Goal: Submit feedback/report problem: Submit feedback/report problem

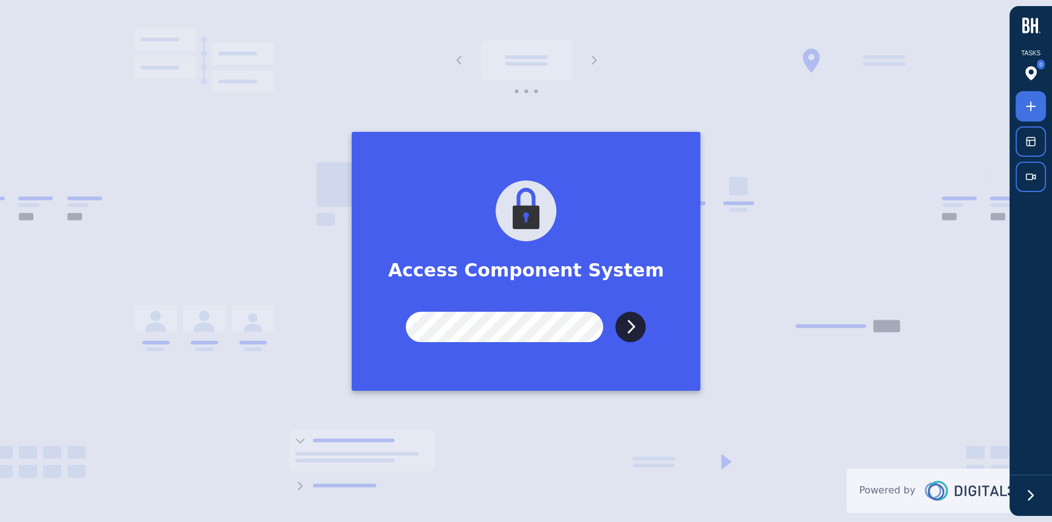
click at [615, 312] on input "Submit" at bounding box center [630, 327] width 30 height 30
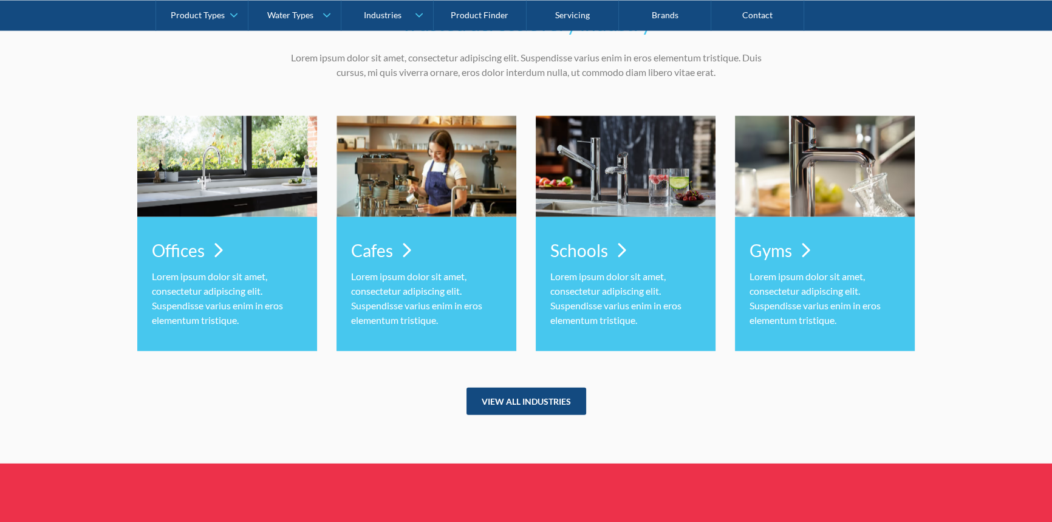
scroll to position [3426, 0]
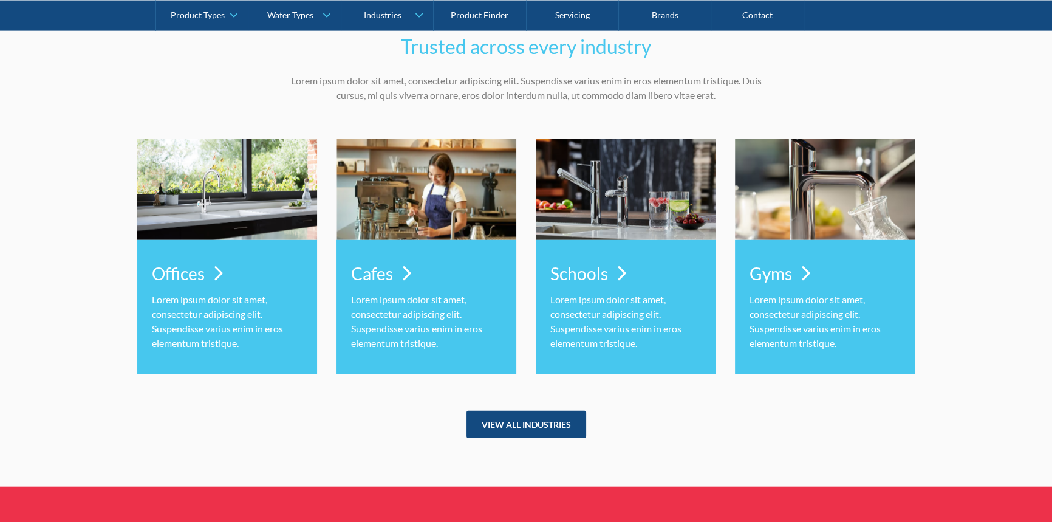
click at [1003, 238] on div "Trusted across every industry Lorem ipsum dolor sit amet, consectetur adipiscin…" at bounding box center [526, 236] width 1052 height 504
click at [665, 83] on p "Lorem ipsum dolor sit amet, consectetur adipiscing elit. Suspendisse varius eni…" at bounding box center [526, 88] width 474 height 29
click at [909, 115] on div "Trusted across every industry Lorem ipsum dolor sit amet, consectetur adipiscin…" at bounding box center [526, 235] width 778 height 406
click at [911, 109] on div "Trusted across every industry Lorem ipsum dolor sit amet, consectetur adipiscin…" at bounding box center [526, 235] width 778 height 406
click at [1028, 346] on div "Trusted across every industry Lorem ipsum dolor sit amet, consectetur adipiscin…" at bounding box center [526, 236] width 1052 height 504
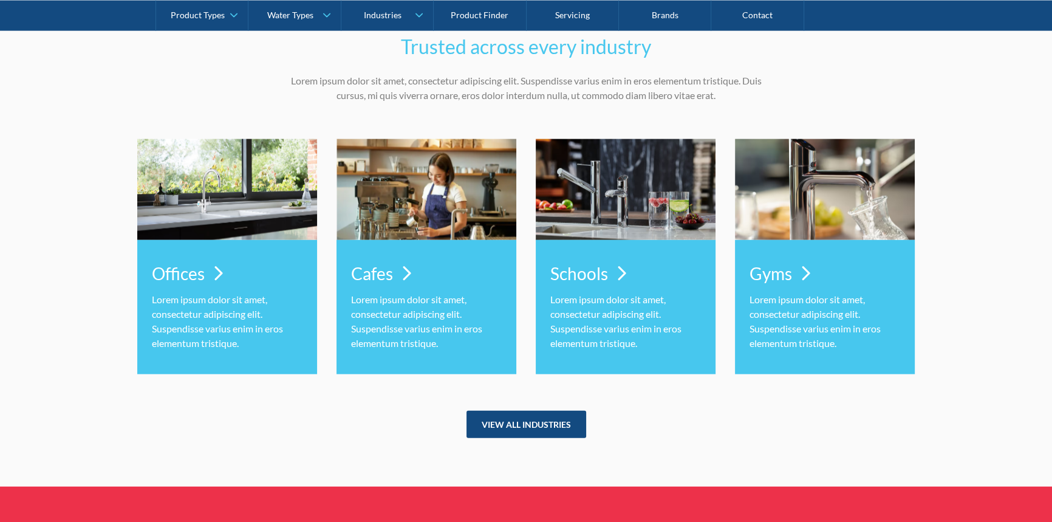
click at [1022, 346] on div "Trusted across every industry Lorem ipsum dolor sit amet, consectetur adipiscin…" at bounding box center [526, 236] width 1052 height 504
click at [1001, 312] on div "Trusted across every industry Lorem ipsum dolor sit amet, consectetur adipiscin…" at bounding box center [526, 236] width 1052 height 504
click at [1001, 311] on div "Trusted across every industry Lorem ipsum dolor sit amet, consectetur adipiscin…" at bounding box center [526, 236] width 1052 height 504
click at [960, 314] on div "Trusted across every industry Lorem ipsum dolor sit amet, consectetur adipiscin…" at bounding box center [526, 236] width 1052 height 504
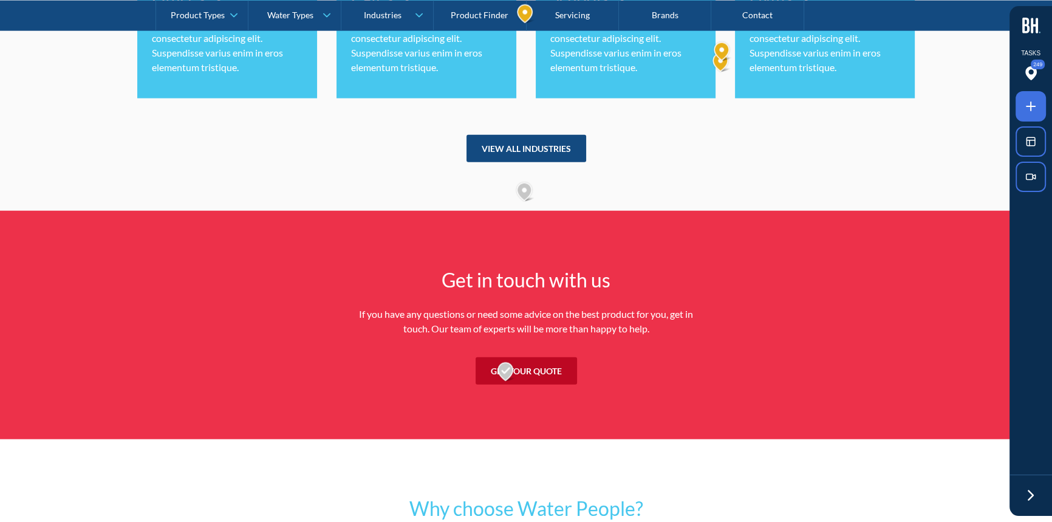
scroll to position [3371, 0]
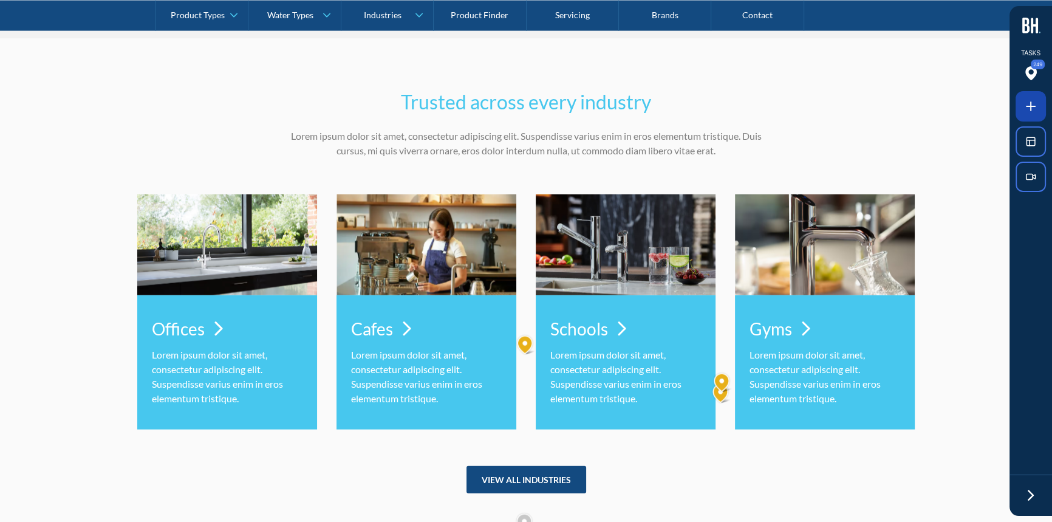
click at [1027, 107] on icon at bounding box center [1031, 106] width 15 height 15
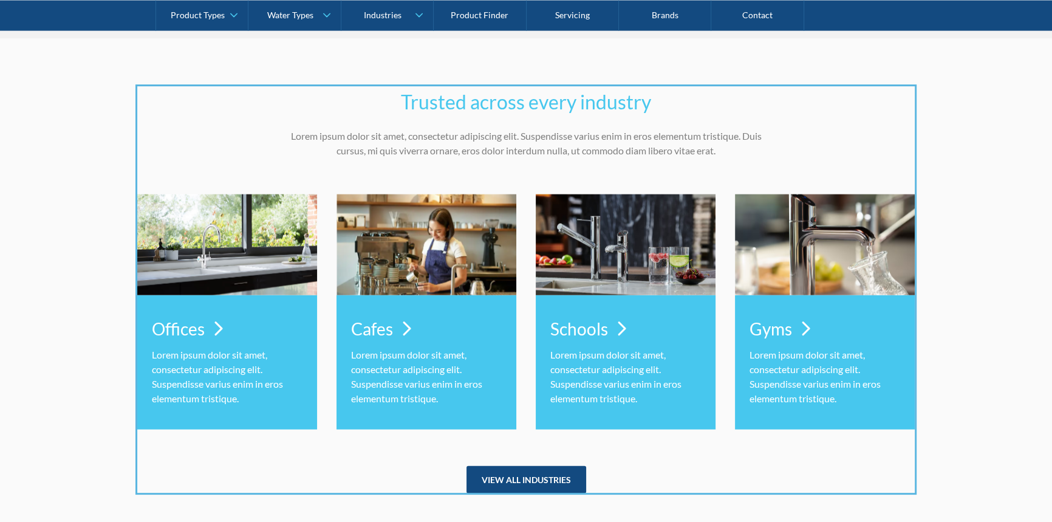
click at [788, 465] on div at bounding box center [526, 261] width 1052 height 522
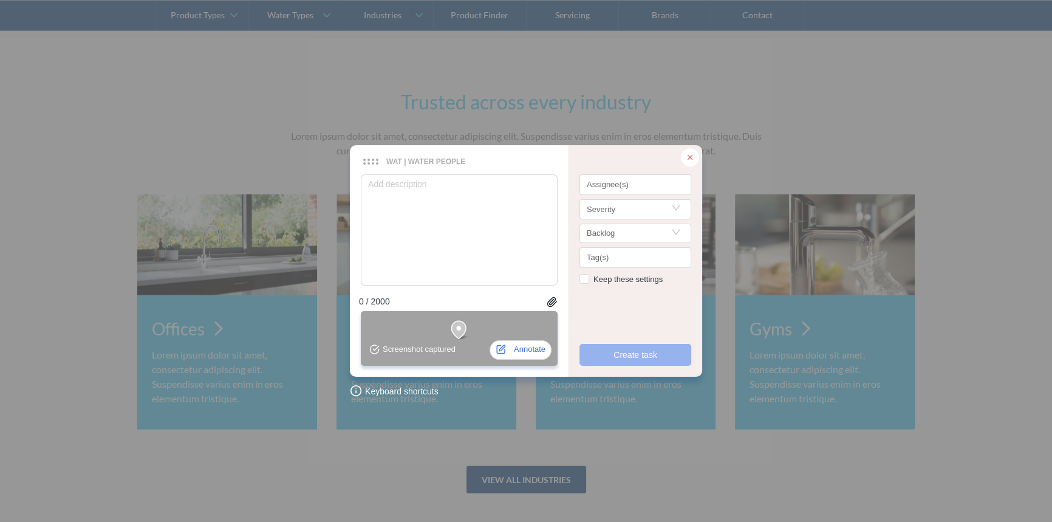
type textarea "J"
type textarea "Ju"
type textarea "[DATE]"
type textarea "Juli"
type textarea "[PERSON_NAME]"
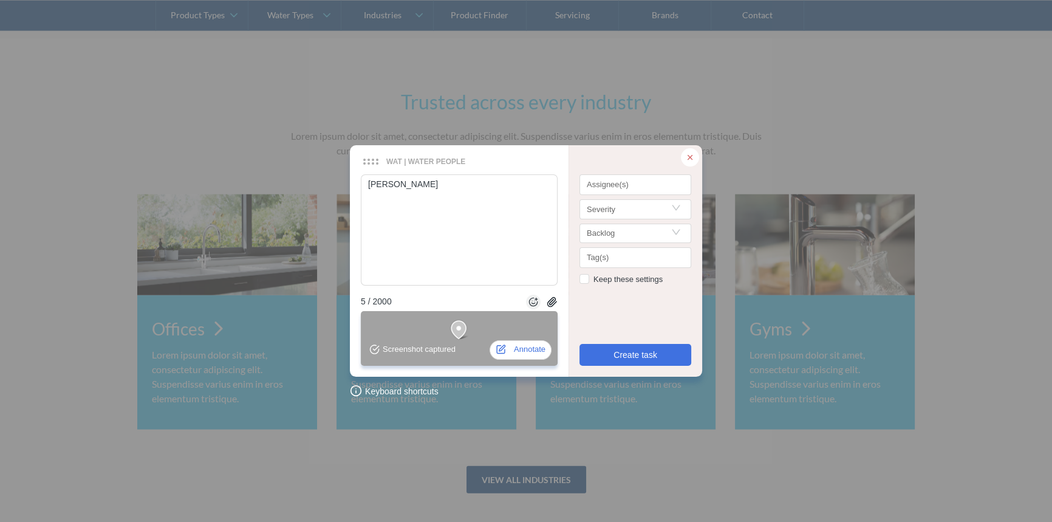
type textarea "[PERSON_NAME]"
type textarea "[PERSON_NAME] re"
type textarea "[PERSON_NAME]"
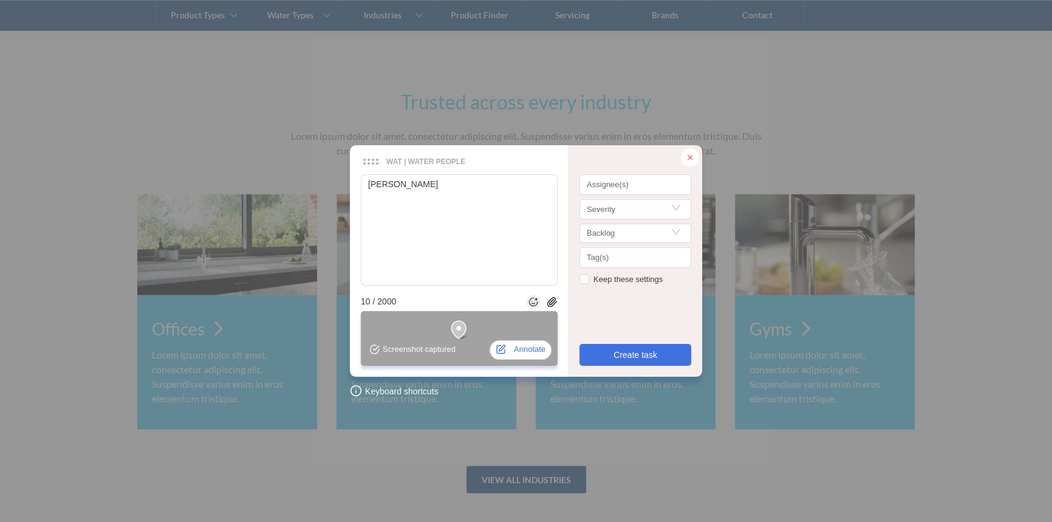
type textarea "[PERSON_NAME]"
type textarea "[PERSON_NAME] request"
type textarea "[PERSON_NAME] requeste"
type textarea "[PERSON_NAME] requested"
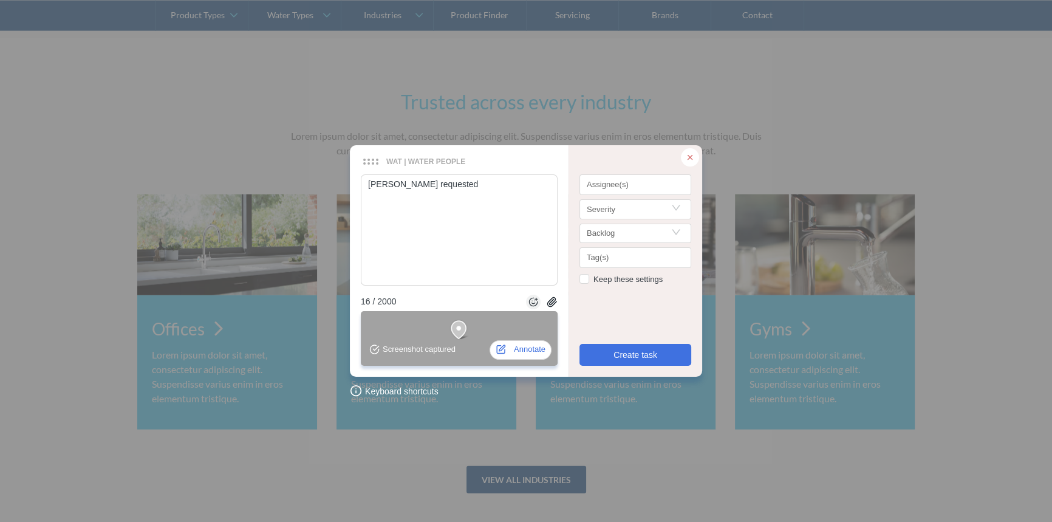
type textarea "[PERSON_NAME] requested"
type textarea "[PERSON_NAME] requested a"
type textarea "[PERSON_NAME] requested a U"
type textarea "[PERSON_NAME] requested a UX"
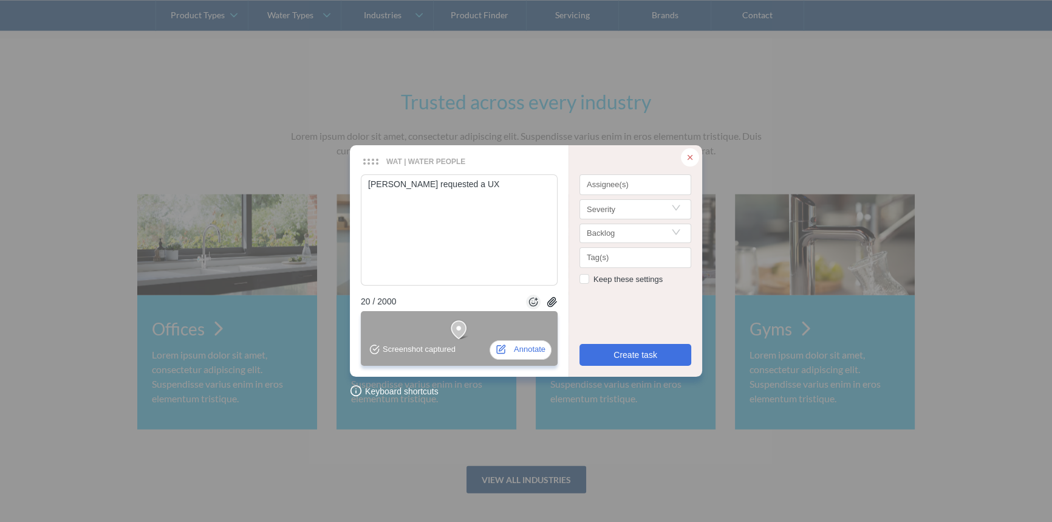
type textarea "[PERSON_NAME] requested a UX"
type textarea "[PERSON_NAME] requested a UX u"
type textarea "[PERSON_NAME] requested a UX upd"
type textarea "[PERSON_NAME] requested a UX upda"
type textarea "[PERSON_NAME] requested a UX updat"
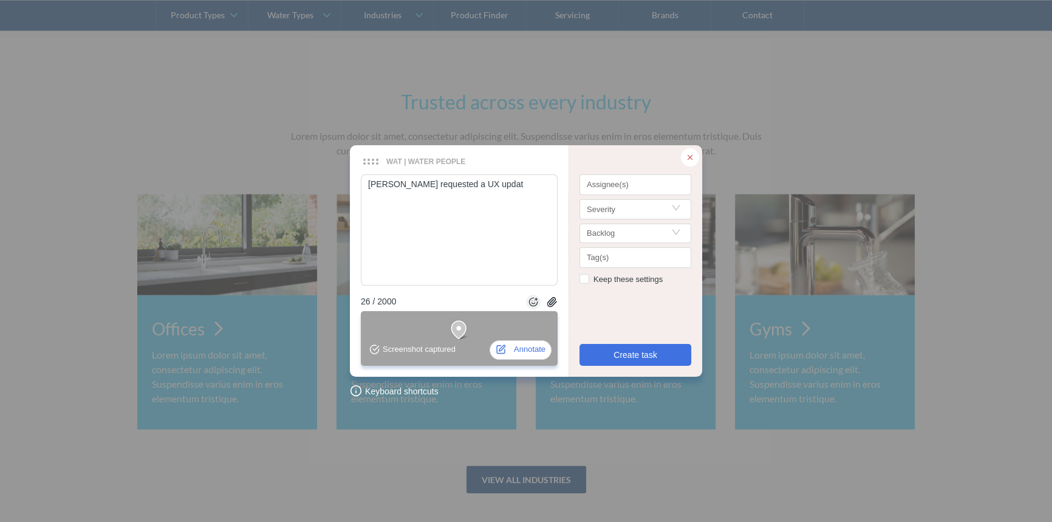
type textarea "[PERSON_NAME] requested a UX update"
type textarea "[PERSON_NAME] requested a UX update h"
type textarea "[PERSON_NAME] requested a UX update he"
type textarea "[PERSON_NAME] requested a UX update her"
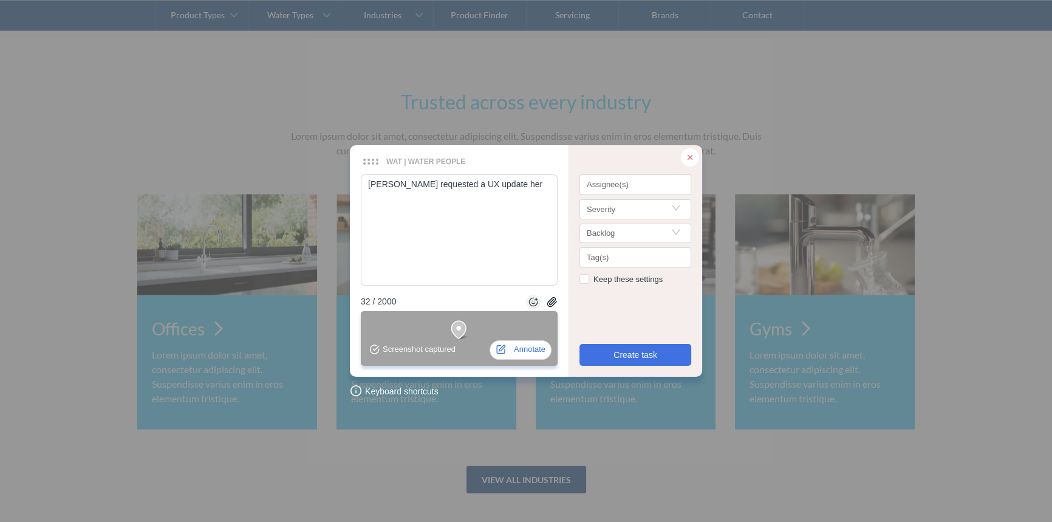
type textarea "[PERSON_NAME] requested a UX update here"
type textarea "[PERSON_NAME] requested a UX update here f"
type textarea "[PERSON_NAME] requested a UX update here fo"
type textarea "[PERSON_NAME] requested a UX update here for"
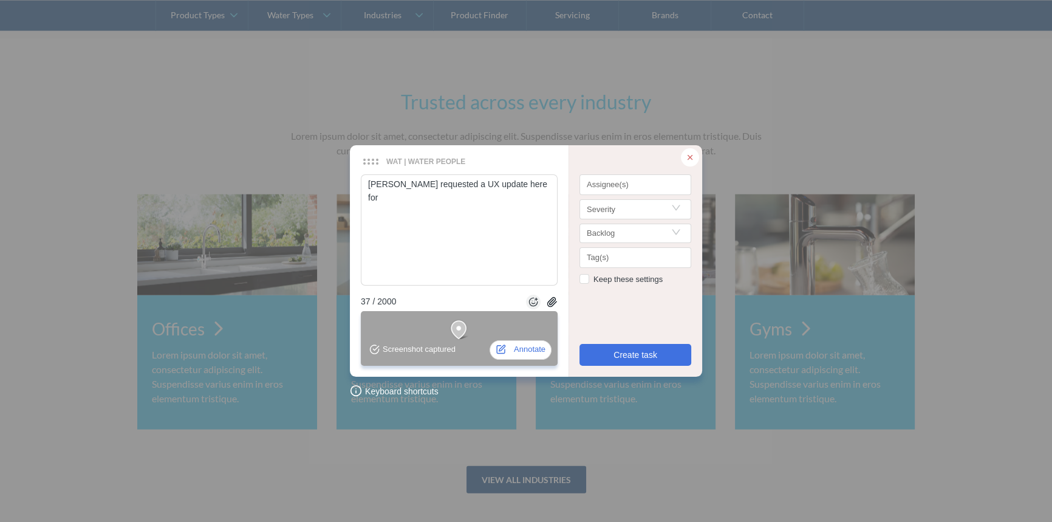
type textarea "[PERSON_NAME] requested a UX update here for"
type textarea "[PERSON_NAME] requested a UX update here for t"
type textarea "[PERSON_NAME] requested a UX update here for th"
type textarea "[PERSON_NAME] requested a UX update here for the"
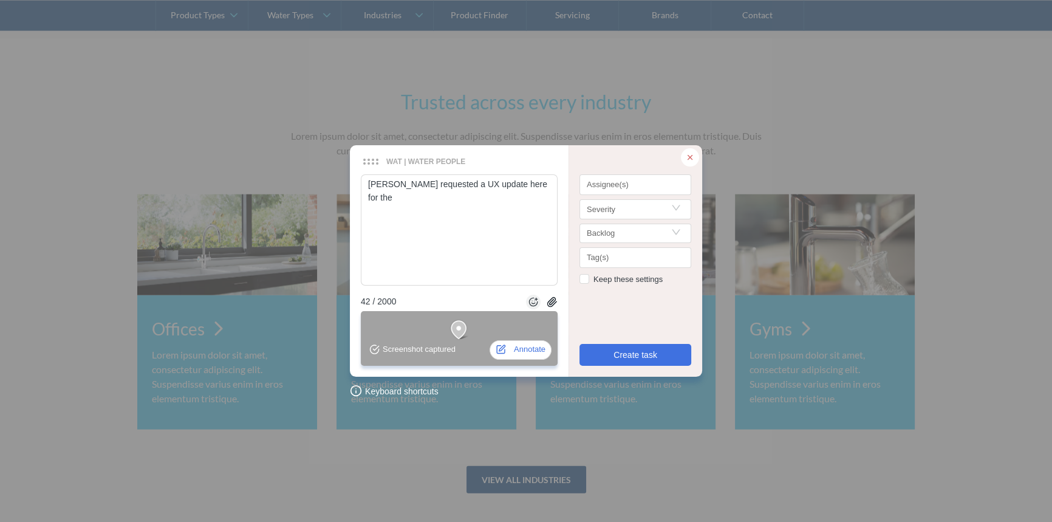
type textarea "[PERSON_NAME] requested a UX update here for the t"
type textarea "[PERSON_NAME] requested a UX update here for the te"
type textarea "[PERSON_NAME] requested a UX update here for the tea"
type textarea "[PERSON_NAME] requested a UX update here for the team"
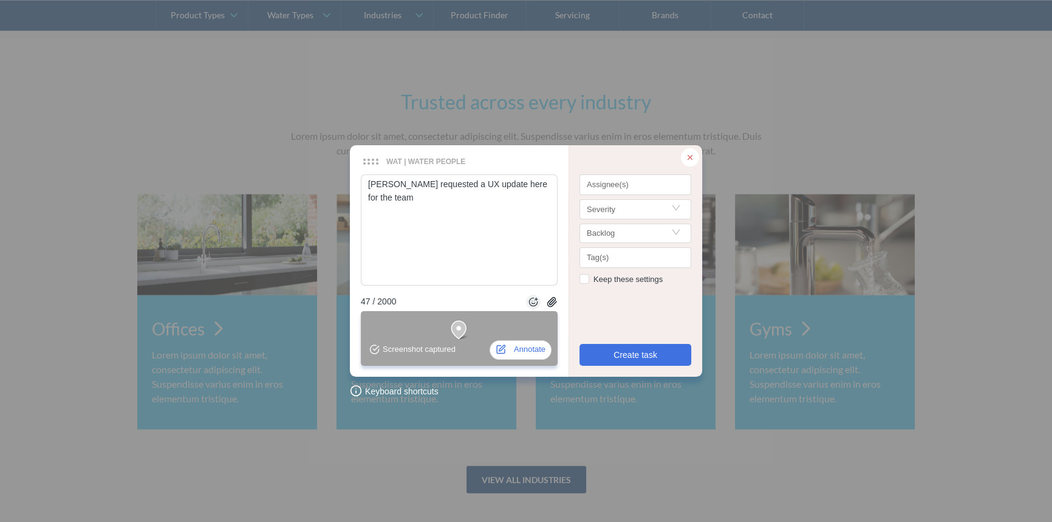
type textarea "[PERSON_NAME] requested a UX update here for the team t"
type textarea "[PERSON_NAME] requested a UX update here for the team to"
type textarea "[PERSON_NAME] requested a UX update here for the team to s"
type textarea "[PERSON_NAME] requested a UX update here for the team to sh"
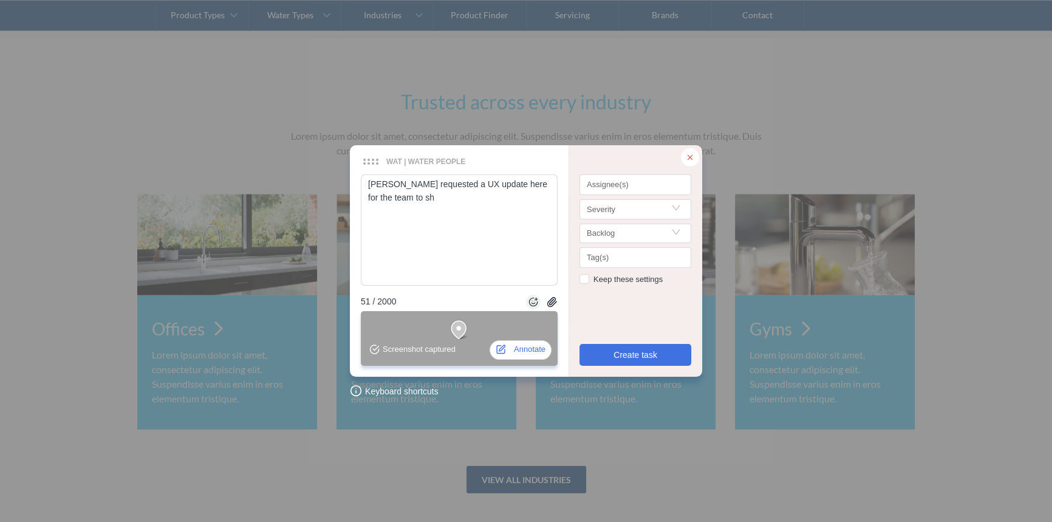
type textarea "[PERSON_NAME] requested a UX update here for the team to sho"
type textarea "[PERSON_NAME] requested a UX update here for the team to show"
type textarea "[PERSON_NAME] requested a UX update here for the team to show t"
type textarea "[PERSON_NAME] requested a UX update here for the team to show th"
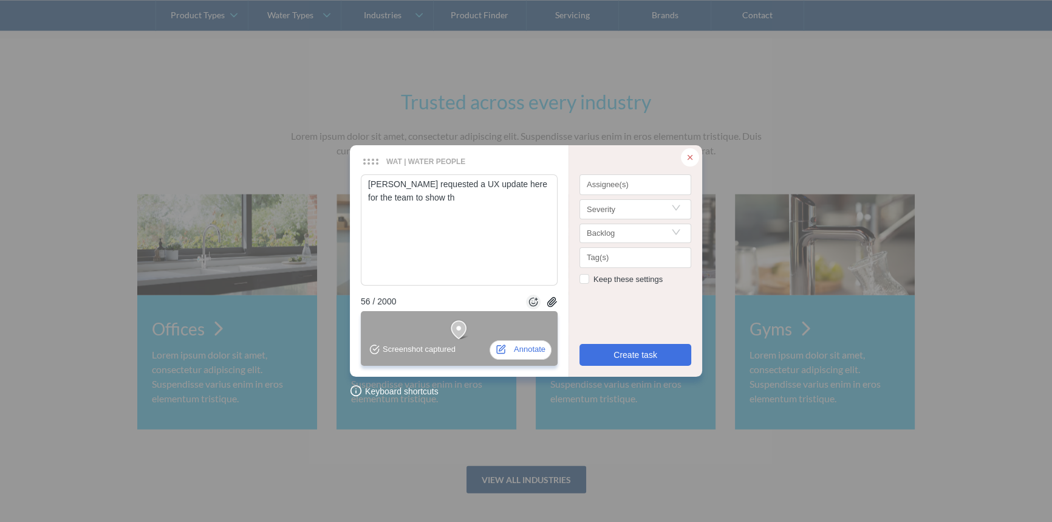
type textarea "[PERSON_NAME] requested a UX update here for the team to show the"
type textarea "[PERSON_NAME] requested a UX update here for the team to show ther"
type textarea "[PERSON_NAME] requested a UX update here for the team to show there"
type textarea "[PERSON_NAME] requested a UX update here for the team to show there a"
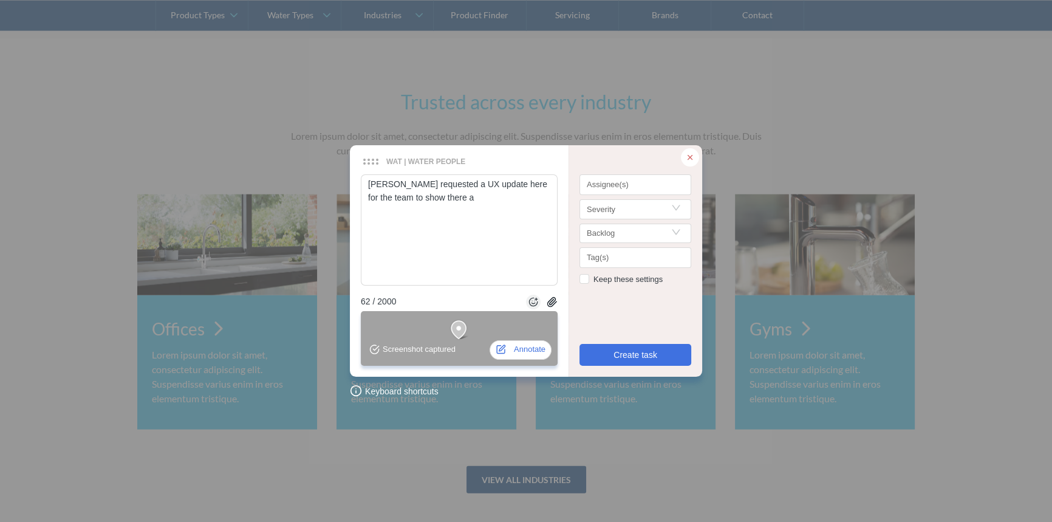
type textarea "[PERSON_NAME] requested a UX update here for the team to show there ar"
type textarea "[PERSON_NAME] requested a UX update here for the team to show there are"
type textarea "[PERSON_NAME] requested a UX update here for the team to show there are m"
type textarea "[PERSON_NAME] requested a UX update here for the team to show there are mo"
type textarea "[PERSON_NAME] requested a UX update here for the team to show there are mor"
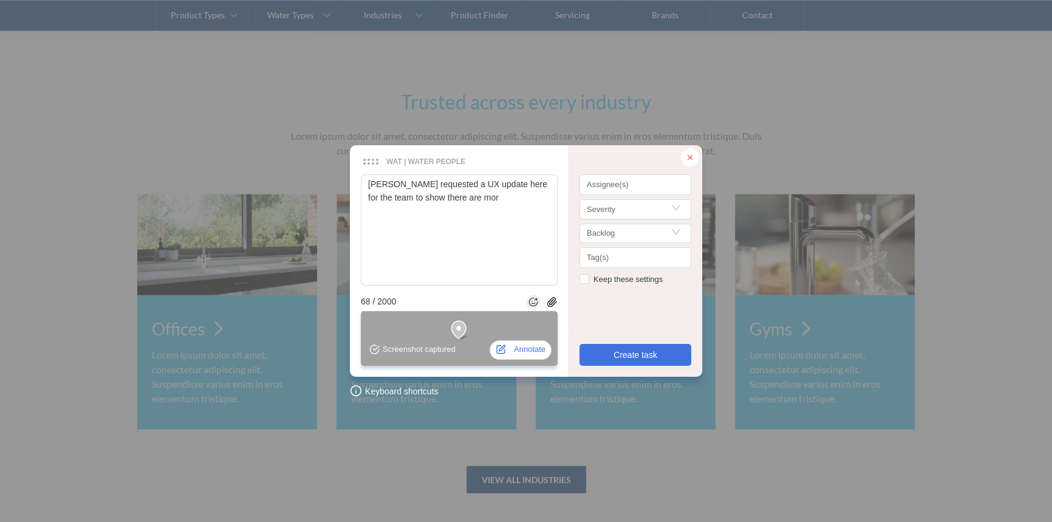
type textarea "[PERSON_NAME] requested a UX update here for the team to show there are more"
type textarea "[PERSON_NAME] requested a UX update here for the team to show there are more i"
type textarea "[PERSON_NAME] requested a UX update here for the team to show there are more in"
type textarea "[PERSON_NAME] requested a UX update here for the team to show there are more ind"
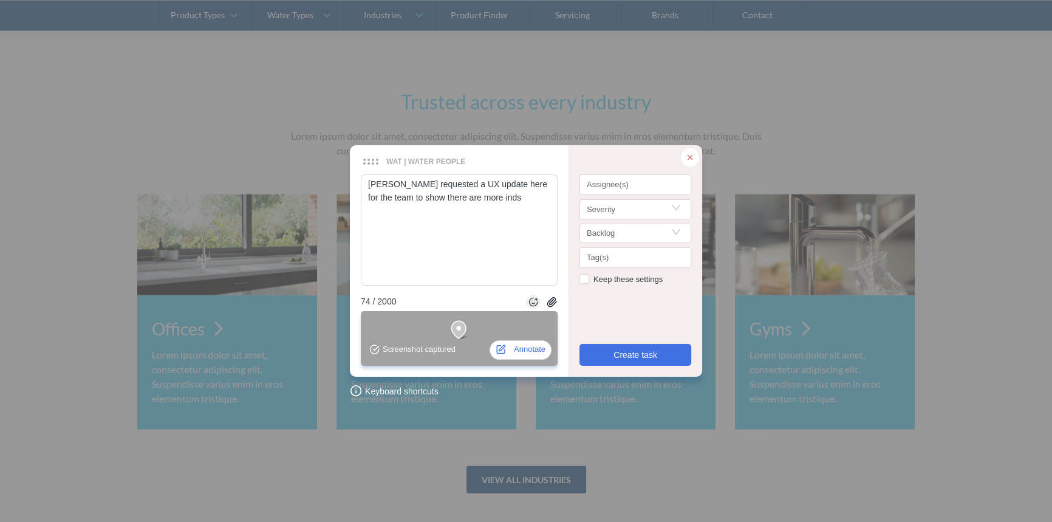
type textarea "[PERSON_NAME] requested a UX update here for the team to show there are more in…"
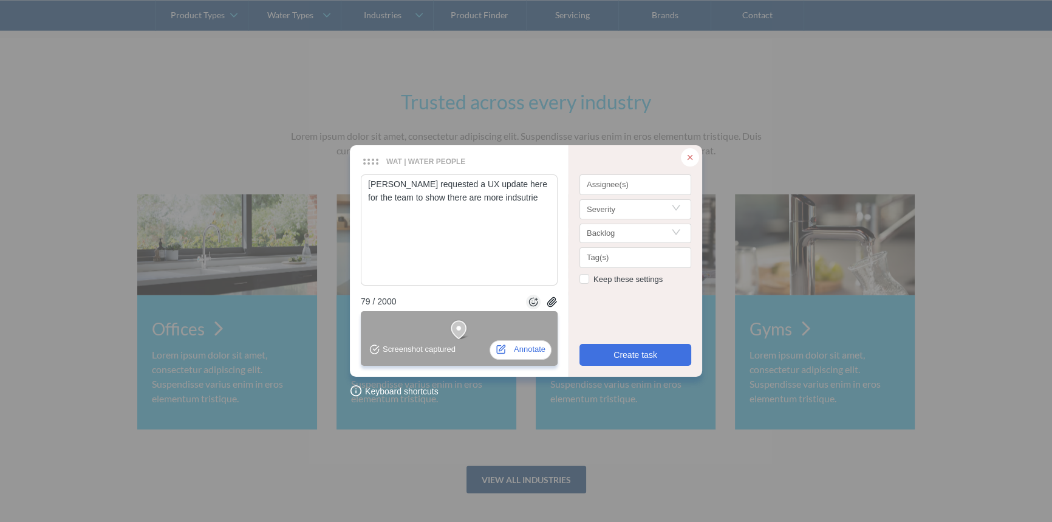
type textarea "[PERSON_NAME] requested a UX update here for the team to show there are more in…"
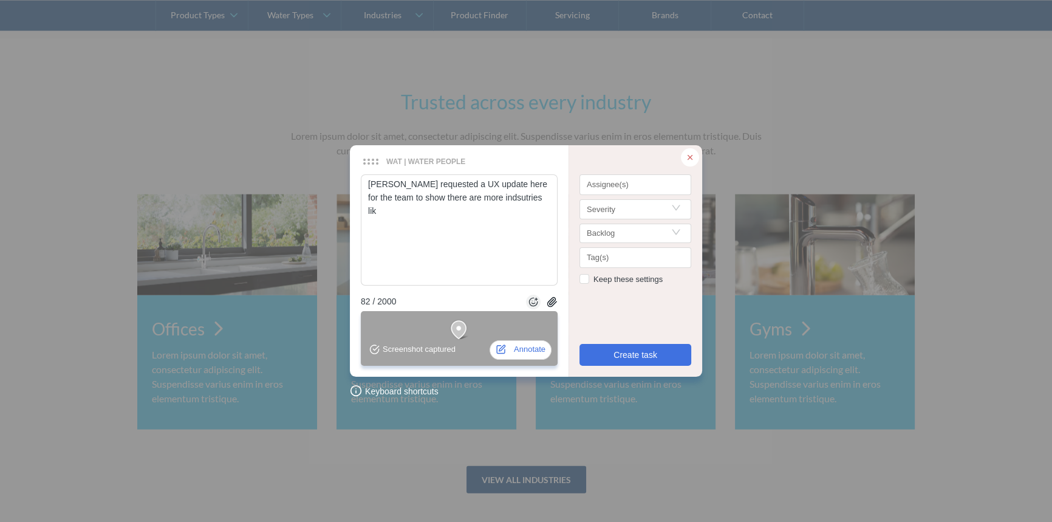
type textarea "[PERSON_NAME] requested a UX update here for the team to show there are more in…"
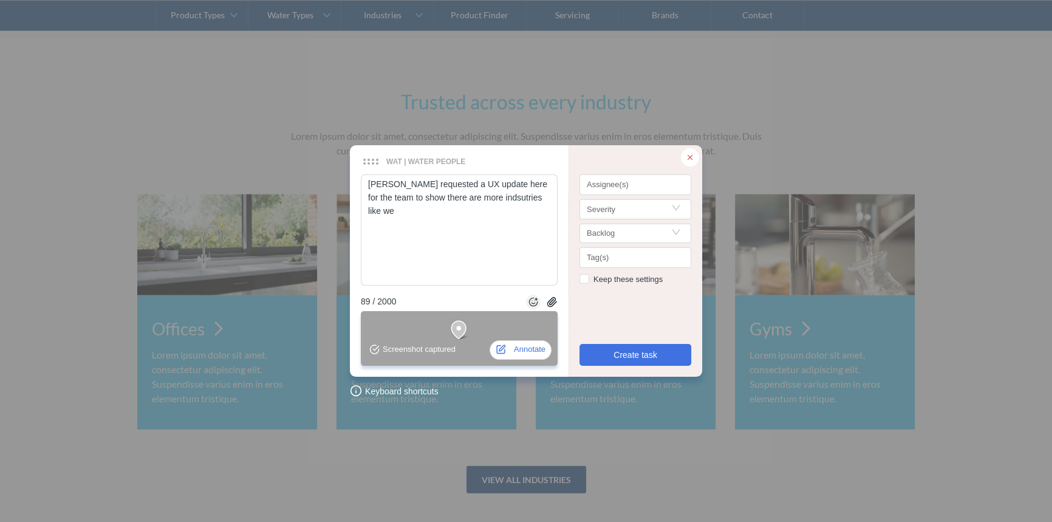
type textarea "[PERSON_NAME] requested a UX update here for the team to show there are more in…"
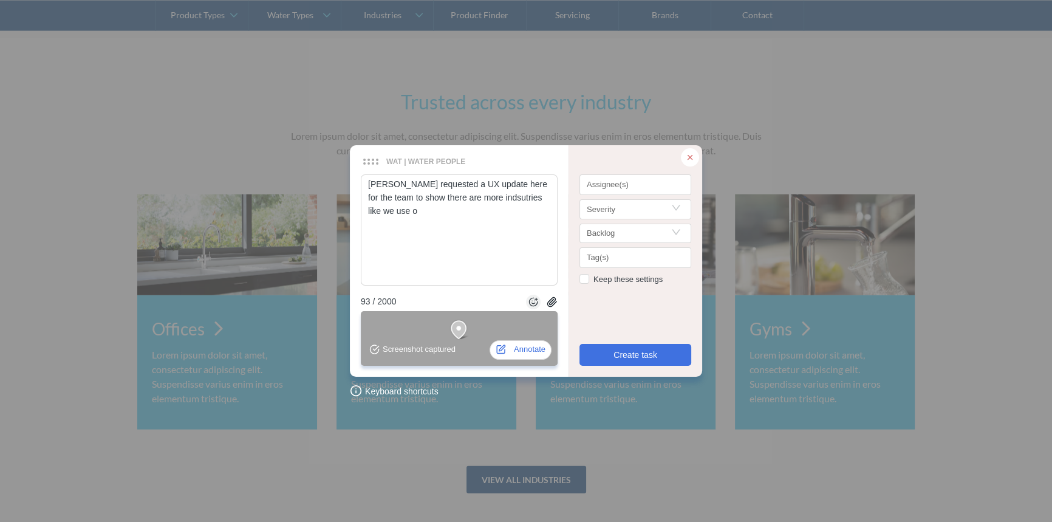
type textarea "[PERSON_NAME] requested a UX update here for the team to show there are more in…"
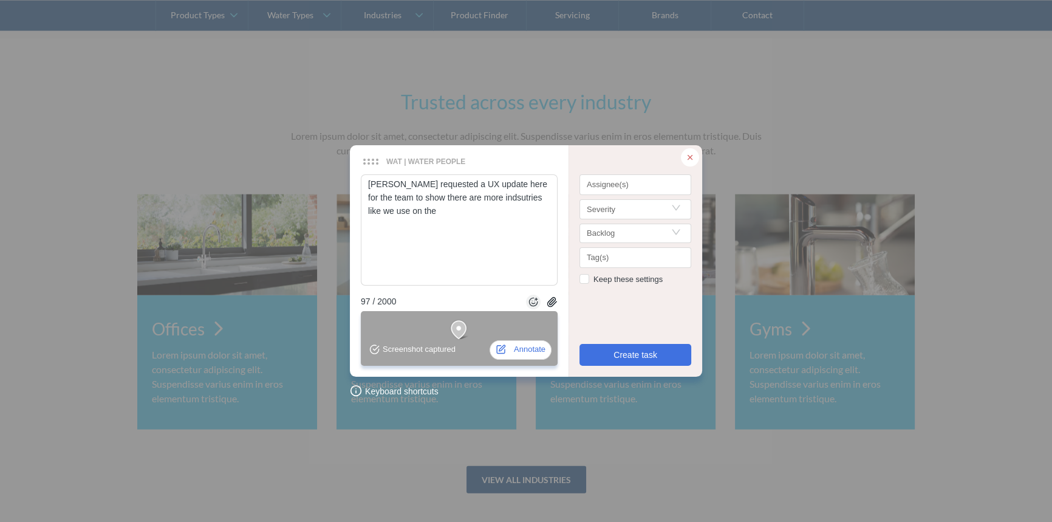
type textarea "[PERSON_NAME] requested a UX update here for the team to show there are more in…"
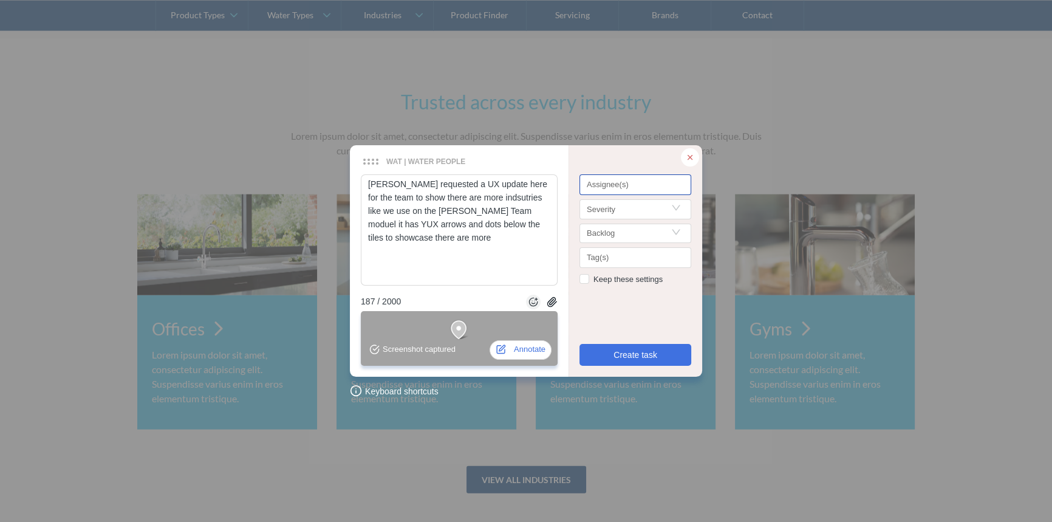
click at [604, 176] on div "Assignee(s)" at bounding box center [636, 184] width 112 height 21
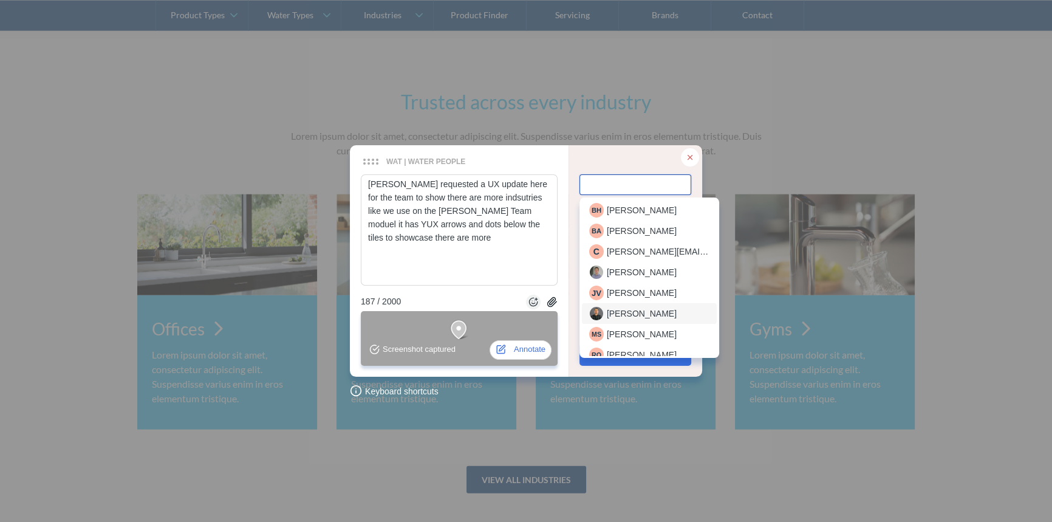
click at [621, 312] on span "[PERSON_NAME]" at bounding box center [642, 313] width 70 height 13
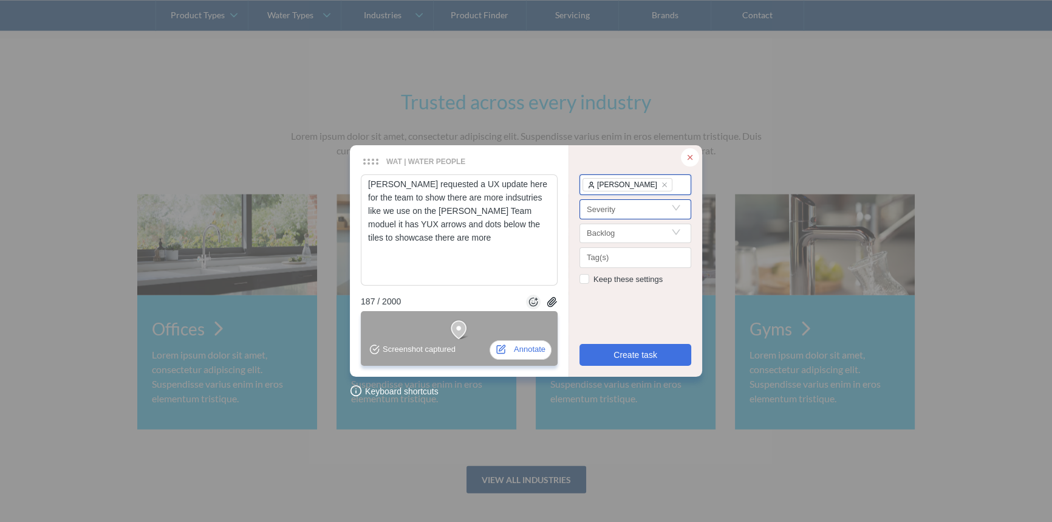
click at [605, 210] on input "Search" at bounding box center [635, 209] width 97 height 18
click at [612, 271] on div "important" at bounding box center [635, 272] width 92 height 13
click at [462, 238] on textarea "[PERSON_NAME] requested a UX update here for the team to show there are more in…" at bounding box center [459, 229] width 197 height 111
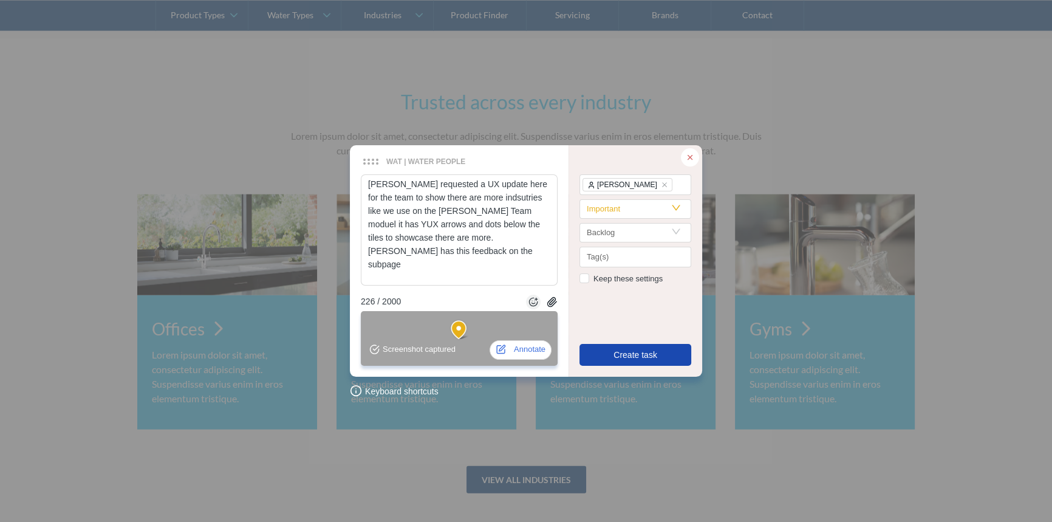
click at [640, 349] on span "Create task" at bounding box center [636, 354] width 44 height 13
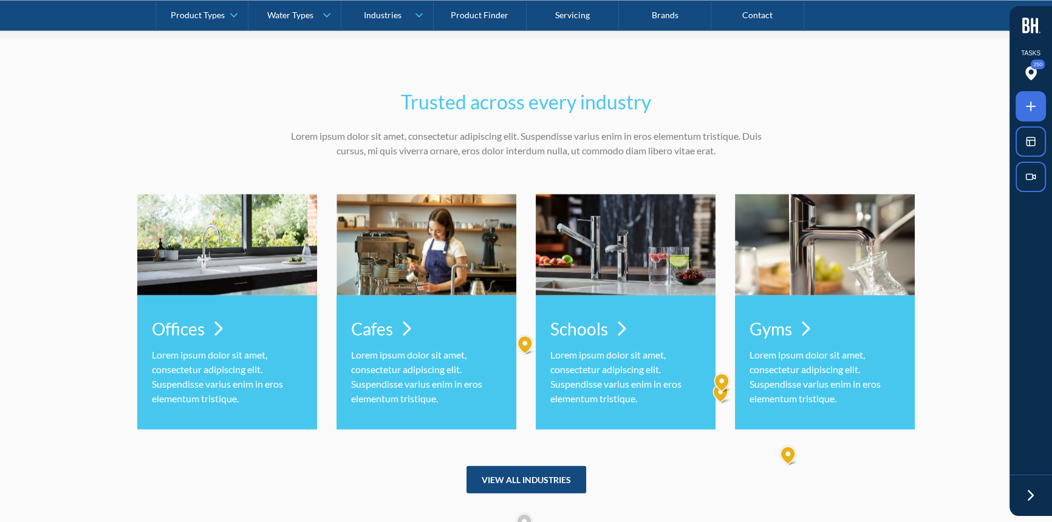
click at [1032, 28] on img at bounding box center [1031, 26] width 18 height 16
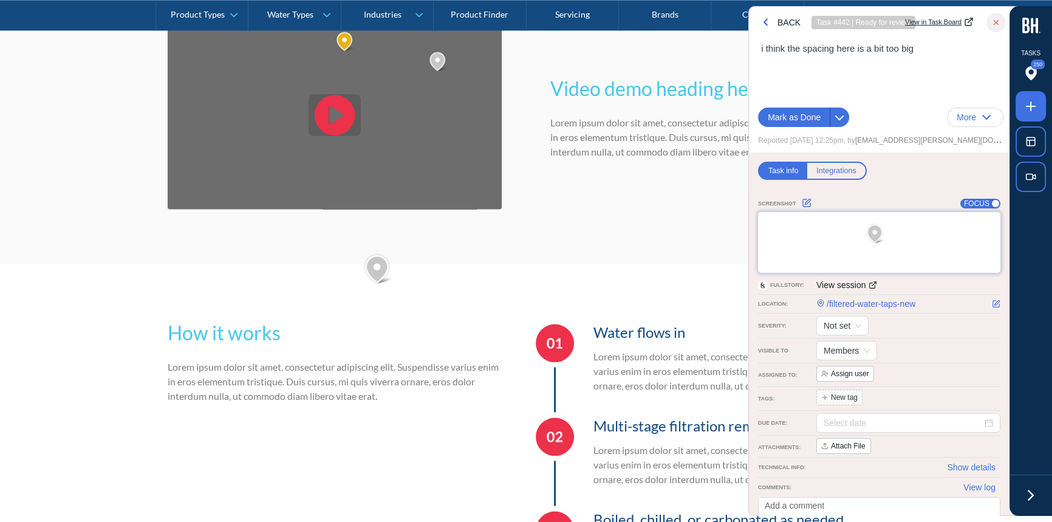
scroll to position [2160, 0]
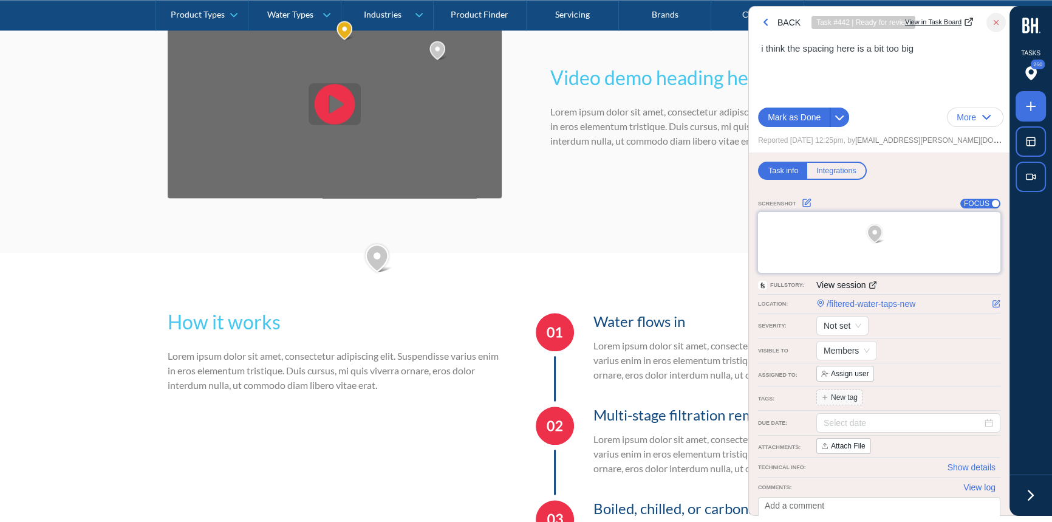
click at [1025, 498] on icon at bounding box center [1031, 495] width 18 height 18
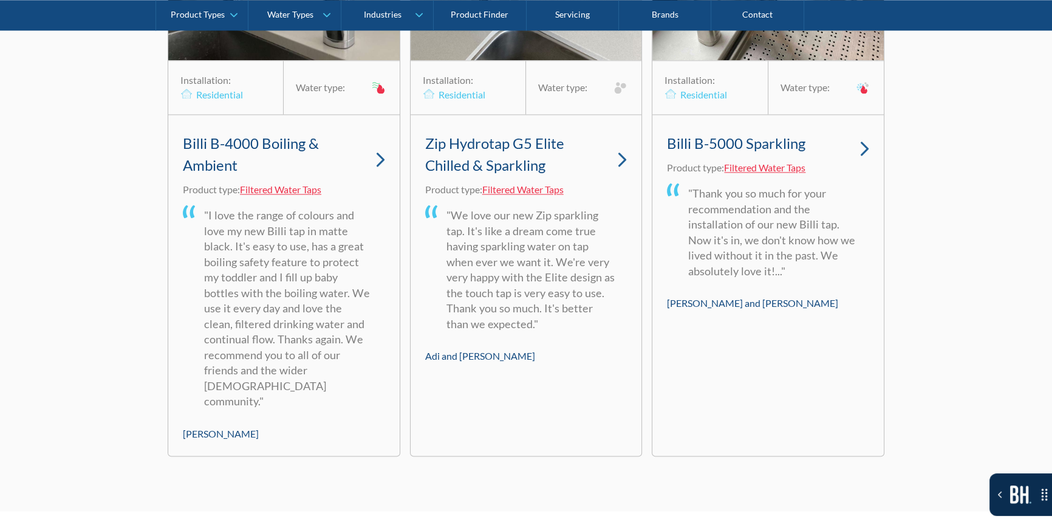
scroll to position [7849, 0]
click at [925, 324] on div "Our recent filtered water tap Installation: Residential Water type: Billi B-400…" at bounding box center [526, 153] width 1052 height 716
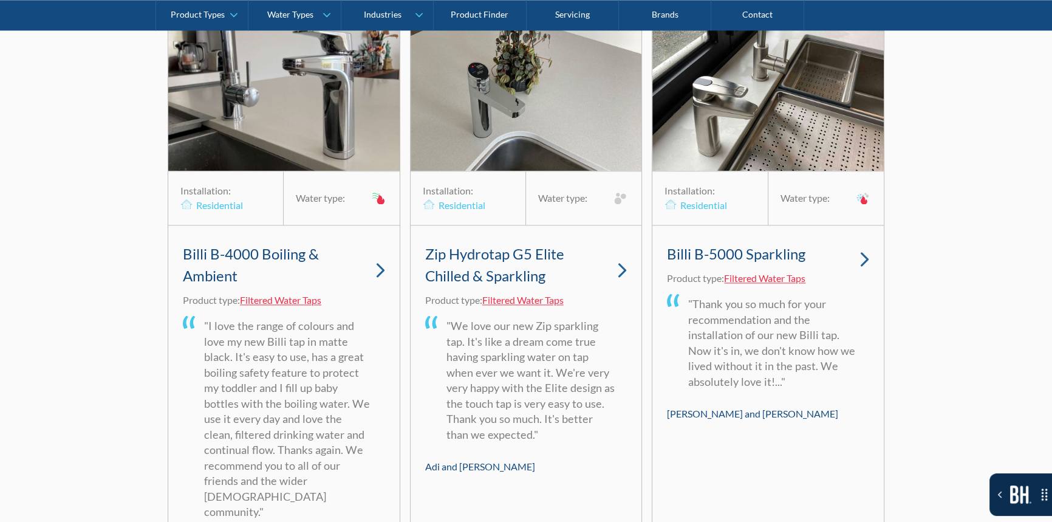
scroll to position [7738, 0]
drag, startPoint x: 1004, startPoint y: 482, endPoint x: 694, endPoint y: 370, distance: 329.4
click at [1004, 481] on button "Toggle the Bugherd Sidebar" at bounding box center [1021, 494] width 63 height 43
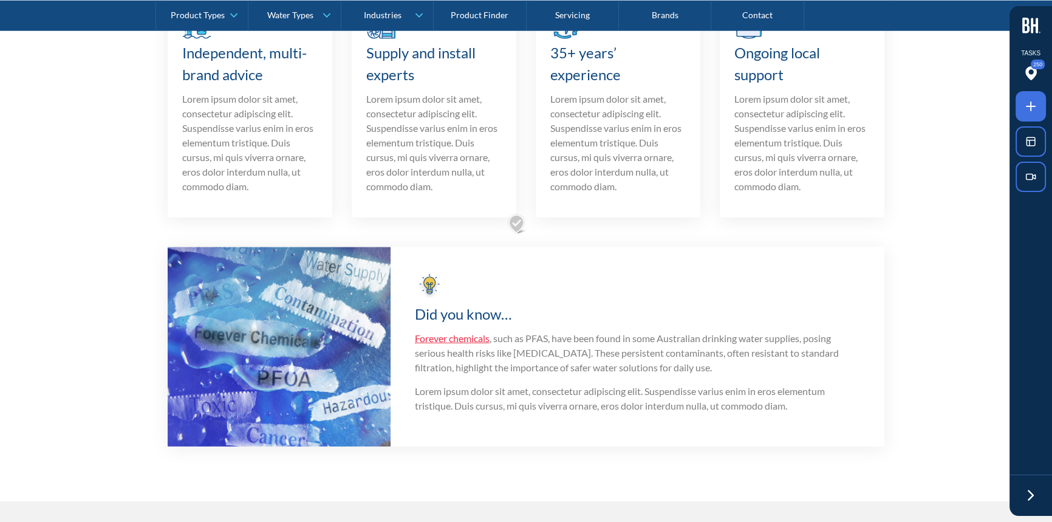
scroll to position [4639, 0]
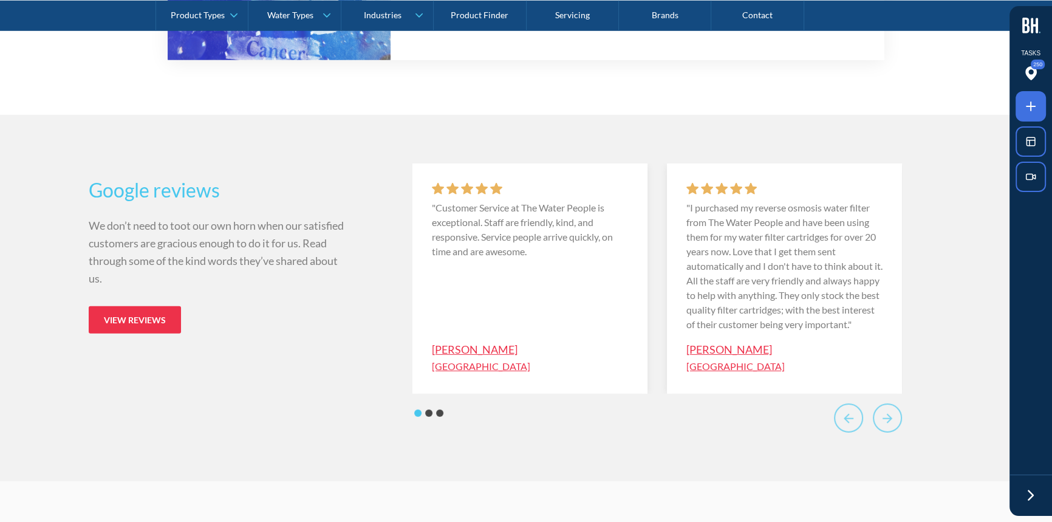
drag, startPoint x: 1030, startPoint y: 490, endPoint x: 996, endPoint y: 416, distance: 81.3
click at [1029, 490] on icon at bounding box center [1031, 495] width 18 height 18
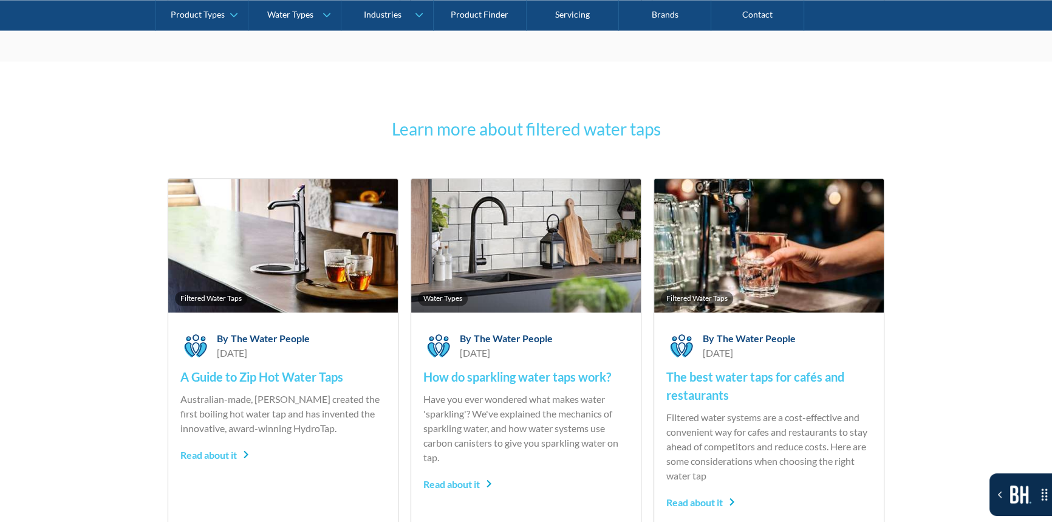
scroll to position [8298, 0]
